Goal: Navigation & Orientation: Go to known website

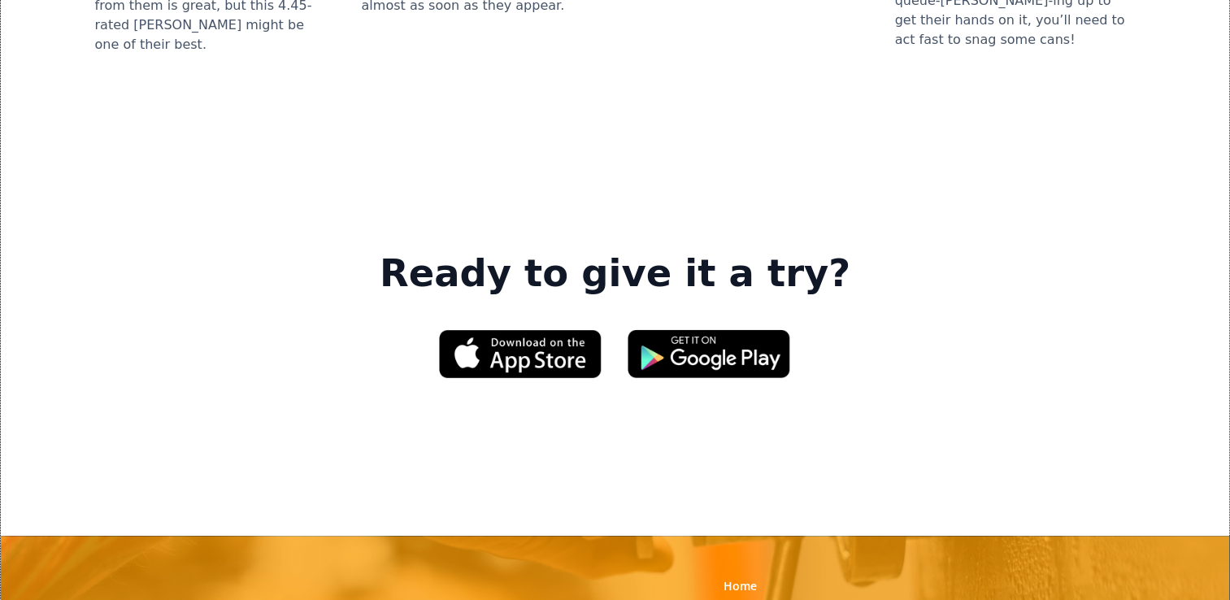
scroll to position [2635, 0]
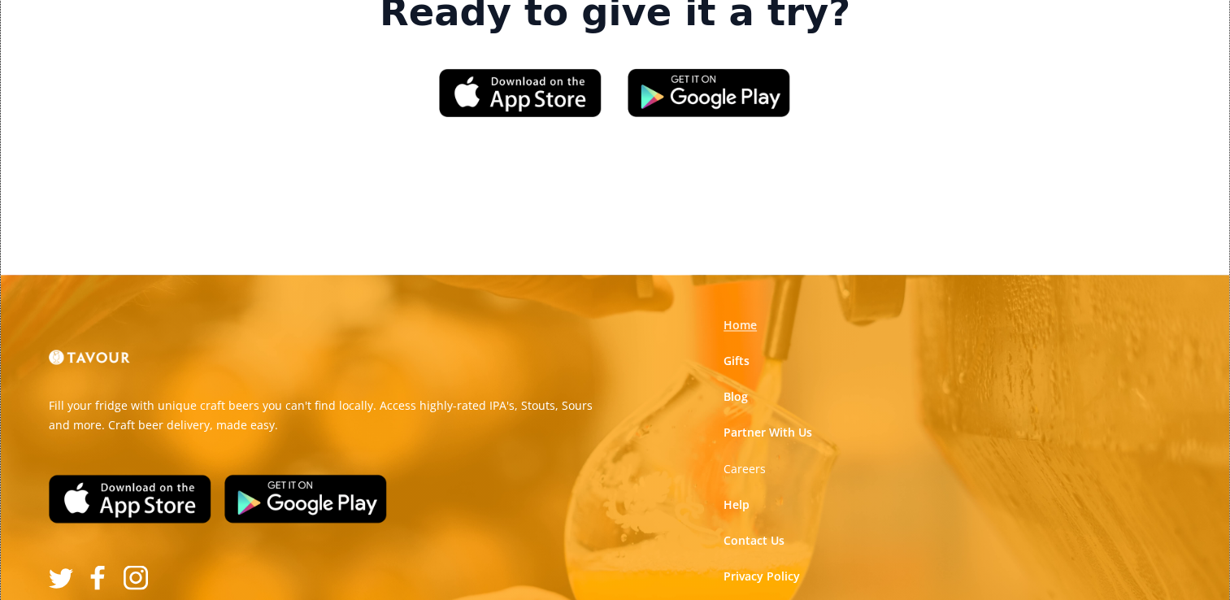
click at [741, 317] on link "Home" at bounding box center [740, 325] width 33 height 16
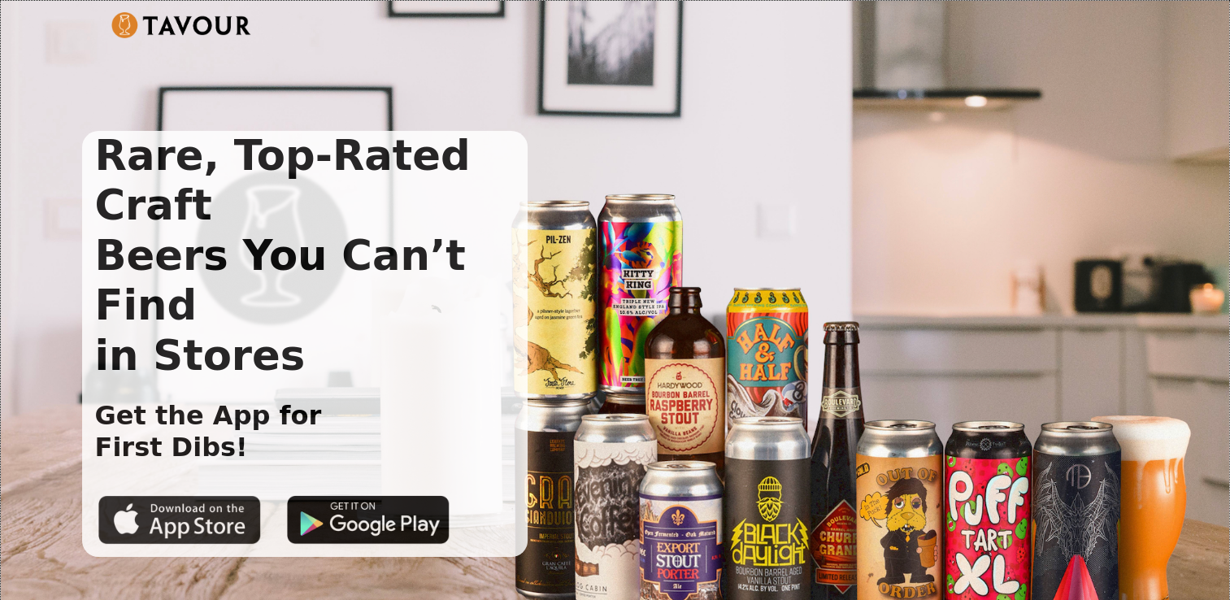
click at [198, 495] on img at bounding box center [179, 519] width 163 height 49
click at [938, 60] on div at bounding box center [602, 33] width 1041 height 65
click at [194, 21] on img at bounding box center [181, 25] width 141 height 26
